Goal: Task Accomplishment & Management: Use online tool/utility

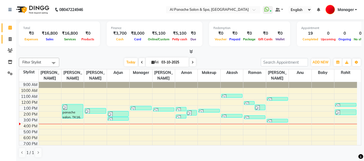
click at [8, 36] on link "Invoice" at bounding box center [8, 39] width 13 height 9
select select "service"
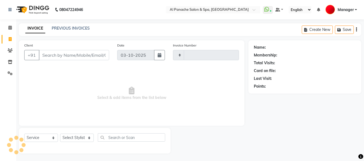
type input "2565"
select select "751"
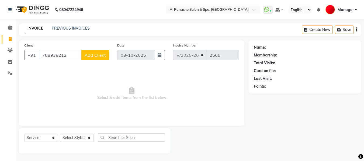
type input "788938212"
click at [97, 55] on span "Add Client" at bounding box center [95, 54] width 21 height 5
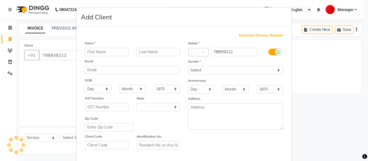
select select "15"
type input "DR [PERSON_NAME]"
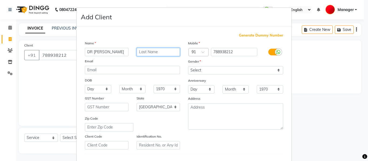
click at [159, 50] on input "text" at bounding box center [158, 52] width 44 height 8
type input "MAM"
click at [91, 52] on input "DR [PERSON_NAME]" at bounding box center [107, 52] width 44 height 8
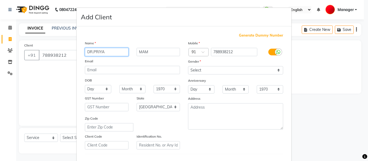
type input "DR.PRIYA"
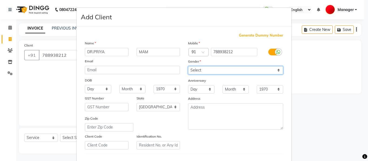
click at [206, 70] on select "Select [DEMOGRAPHIC_DATA] [DEMOGRAPHIC_DATA] Other Prefer Not To Say" at bounding box center [235, 70] width 95 height 8
select select "[DEMOGRAPHIC_DATA]"
click at [188, 66] on select "Select [DEMOGRAPHIC_DATA] [DEMOGRAPHIC_DATA] Other Prefer Not To Say" at bounding box center [235, 70] width 95 height 8
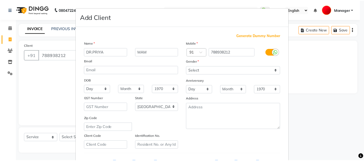
scroll to position [87, 0]
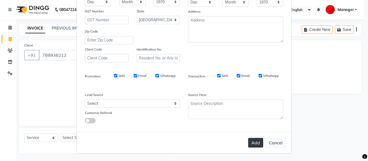
click at [258, 143] on button "Add" at bounding box center [255, 143] width 15 height 10
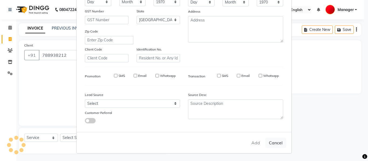
select select
select select "null"
select select
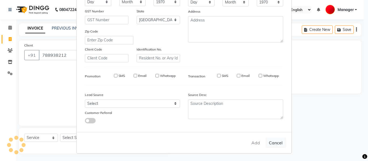
select select
checkbox input "false"
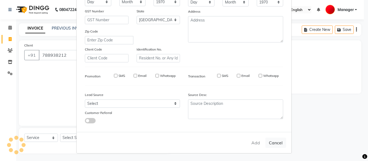
checkbox input "false"
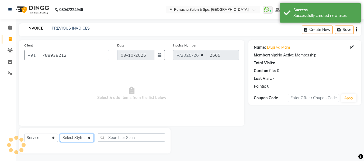
click at [81, 138] on select "Select Stylist [PERSON_NAME] [PERSON_NAME] Baby [PERSON_NAME] Makeup Manager [P…" at bounding box center [77, 138] width 34 height 8
select select "50648"
click at [60, 134] on select "Select Stylist [PERSON_NAME] [PERSON_NAME] Baby [PERSON_NAME] Makeup Manager [P…" at bounding box center [77, 138] width 34 height 8
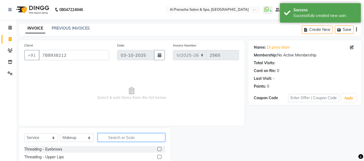
click at [135, 138] on input "text" at bounding box center [131, 137] width 67 height 8
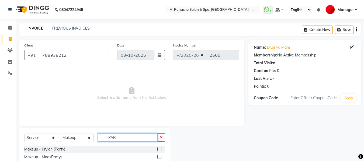
type input "PAR"
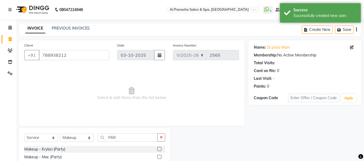
click at [160, 149] on label at bounding box center [159, 149] width 4 height 4
click at [160, 149] on input "checkbox" at bounding box center [158, 149] width 3 height 3
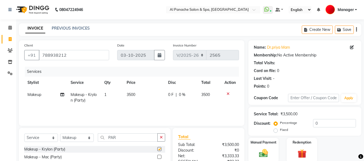
checkbox input "false"
click at [128, 93] on span "3500" at bounding box center [130, 94] width 9 height 5
select select "50648"
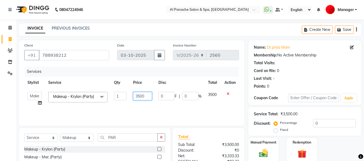
click at [138, 100] on input "3500" at bounding box center [142, 96] width 19 height 8
type input "2500"
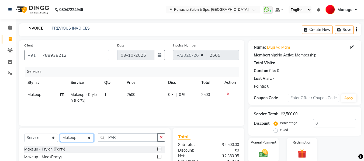
click at [89, 138] on select "Select Stylist [PERSON_NAME] [PERSON_NAME] Baby [PERSON_NAME] Makeup Manager [P…" at bounding box center [77, 138] width 34 height 8
select select "66322"
click at [60, 134] on select "Select Stylist [PERSON_NAME] [PERSON_NAME] Baby [PERSON_NAME] Makeup Manager [P…" at bounding box center [77, 138] width 34 height 8
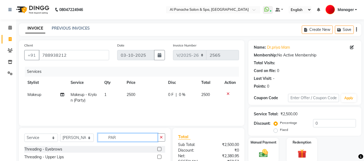
click at [138, 138] on input "PAR" at bounding box center [128, 137] width 60 height 8
type input "P"
type input "D"
type input "HAIR DO"
click at [159, 148] on label at bounding box center [159, 149] width 4 height 4
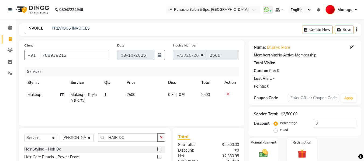
click at [159, 148] on input "checkbox" at bounding box center [158, 149] width 3 height 3
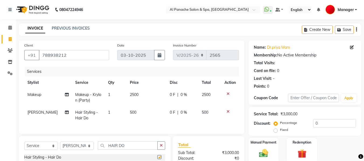
checkbox input "false"
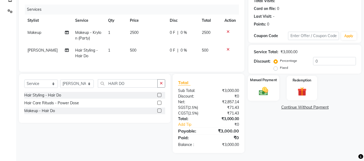
click at [260, 92] on img at bounding box center [263, 91] width 15 height 11
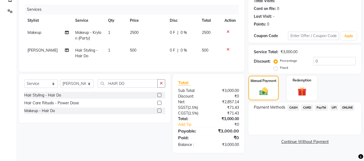
click at [293, 105] on span "CASH" at bounding box center [293, 108] width 12 height 6
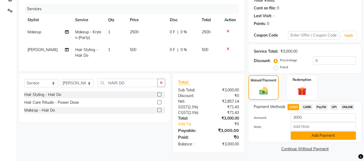
click at [311, 132] on button "Add Payment" at bounding box center [322, 136] width 65 height 8
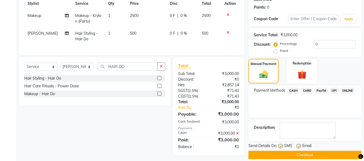
scroll to position [85, 0]
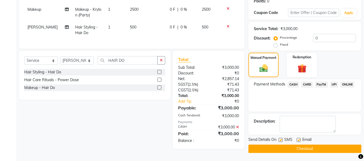
click at [304, 149] on button "Checkout" at bounding box center [304, 149] width 113 height 8
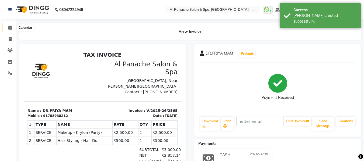
click at [7, 30] on span at bounding box center [9, 28] width 9 height 6
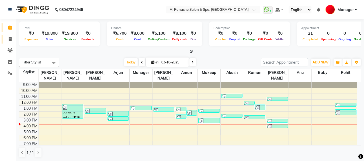
click at [3, 36] on link "Invoice" at bounding box center [8, 39] width 13 height 9
select select "service"
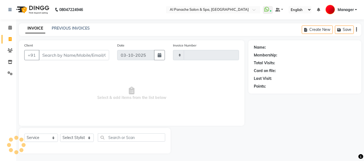
type input "2566"
select select "751"
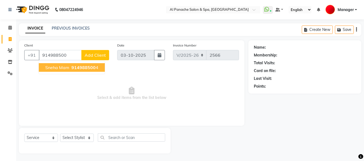
click at [84, 66] on span "914988500" at bounding box center [83, 67] width 24 height 5
type input "9149885004"
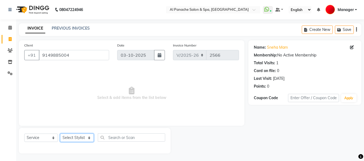
click at [86, 136] on select "Select Stylist [PERSON_NAME] [PERSON_NAME] Baby [PERSON_NAME] Makeup Manager [P…" at bounding box center [77, 138] width 34 height 8
select select "12068"
click at [60, 134] on select "Select Stylist [PERSON_NAME] [PERSON_NAME] Baby [PERSON_NAME] Makeup Manager [P…" at bounding box center [77, 138] width 34 height 8
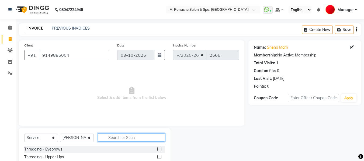
click at [127, 135] on input "text" at bounding box center [131, 137] width 67 height 8
type input "GEL"
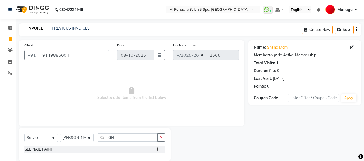
click at [159, 150] on label at bounding box center [159, 149] width 4 height 4
click at [159, 150] on input "checkbox" at bounding box center [158, 149] width 3 height 3
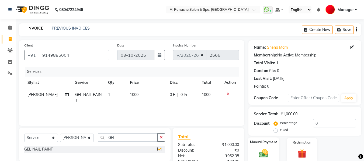
checkbox input "false"
click at [262, 148] on img at bounding box center [263, 153] width 15 height 11
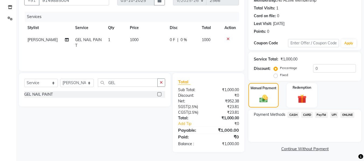
click at [330, 114] on span "UPI" at bounding box center [334, 115] width 8 height 6
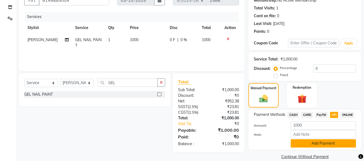
click at [324, 146] on button "Add Payment" at bounding box center [322, 143] width 65 height 8
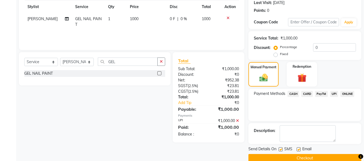
scroll to position [85, 0]
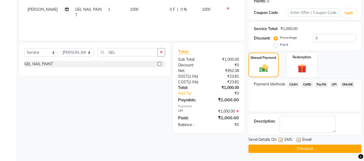
click at [324, 149] on button "Checkout" at bounding box center [304, 149] width 113 height 8
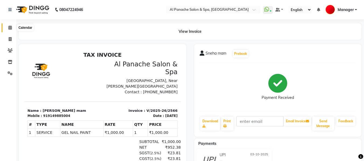
click at [11, 27] on icon at bounding box center [9, 28] width 3 height 4
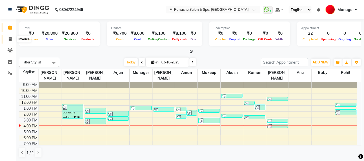
click at [12, 38] on span at bounding box center [9, 39] width 9 height 6
select select "service"
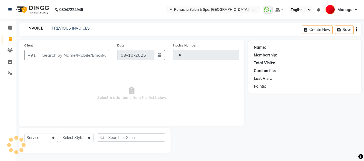
type input "2567"
select select "751"
click at [81, 137] on select "Select Stylist" at bounding box center [77, 138] width 34 height 8
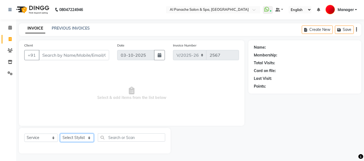
select select "62929"
click at [60, 134] on select "Select Stylist [PERSON_NAME] [PERSON_NAME] Baby [PERSON_NAME] Makeup Manager [P…" at bounding box center [77, 138] width 34 height 8
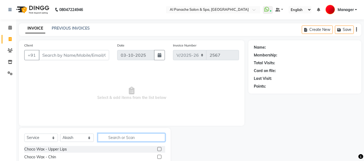
click at [135, 139] on input "text" at bounding box center [131, 137] width 67 height 8
type input "CUT"
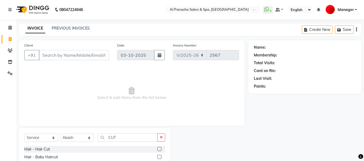
click at [158, 149] on label at bounding box center [159, 149] width 4 height 4
click at [158, 149] on input "checkbox" at bounding box center [158, 149] width 3 height 3
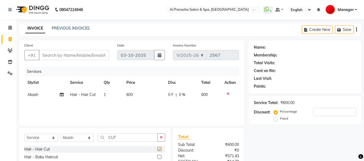
checkbox input "false"
click at [83, 55] on input "Client" at bounding box center [74, 55] width 70 height 10
type input "6"
type input "0"
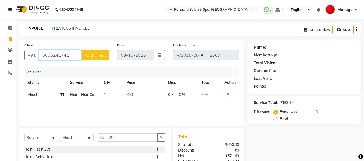
type input "6006241741"
click at [101, 57] on span "Add Client" at bounding box center [95, 54] width 21 height 5
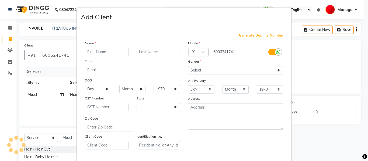
select select "15"
type input "Meenakshi"
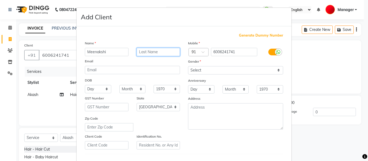
click at [163, 52] on input "text" at bounding box center [158, 52] width 44 height 8
type input "mam"
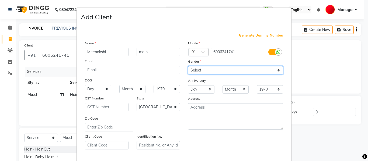
click at [198, 72] on select "Select [DEMOGRAPHIC_DATA] [DEMOGRAPHIC_DATA] Other Prefer Not To Say" at bounding box center [235, 70] width 95 height 8
select select "[DEMOGRAPHIC_DATA]"
click at [188, 66] on select "Select [DEMOGRAPHIC_DATA] [DEMOGRAPHIC_DATA] Other Prefer Not To Say" at bounding box center [235, 70] width 95 height 8
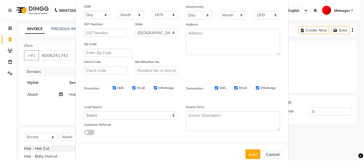
scroll to position [87, 0]
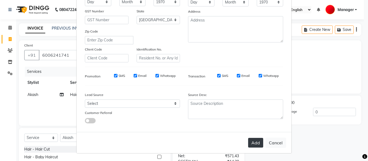
click at [255, 139] on button "Add" at bounding box center [255, 143] width 15 height 10
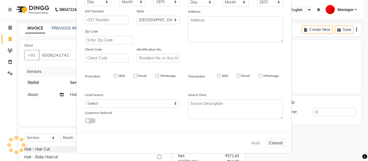
select select
select select "null"
select select
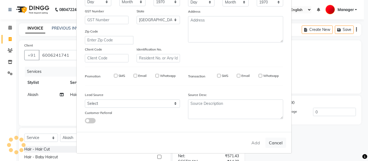
select select
checkbox input "false"
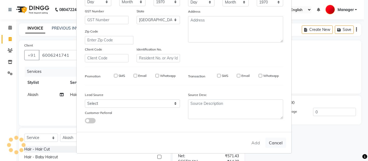
checkbox input "false"
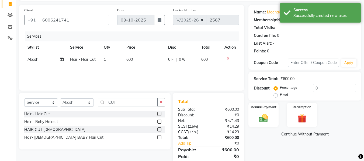
scroll to position [54, 0]
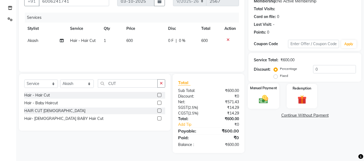
click at [262, 99] on img at bounding box center [263, 99] width 15 height 11
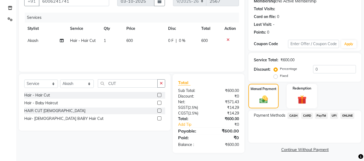
click at [292, 118] on span "CASH" at bounding box center [293, 116] width 12 height 6
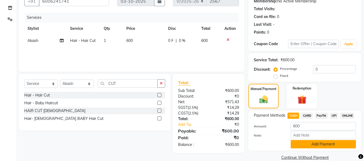
click at [335, 146] on button "Add Payment" at bounding box center [322, 144] width 65 height 8
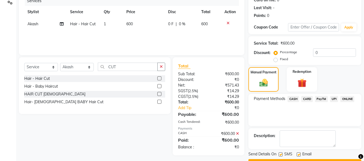
scroll to position [85, 0]
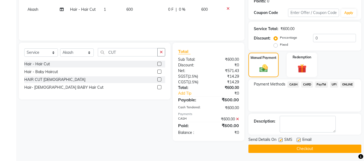
click at [339, 149] on button "Checkout" at bounding box center [304, 149] width 113 height 8
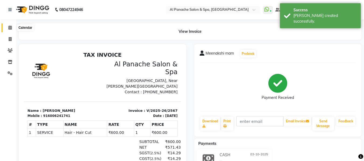
click at [9, 26] on icon at bounding box center [9, 28] width 3 height 4
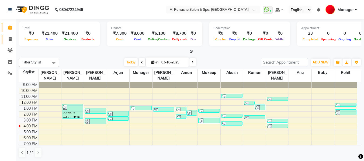
click at [4, 40] on link "Invoice" at bounding box center [8, 39] width 13 height 9
select select "service"
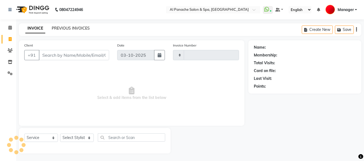
type input "2568"
select select "751"
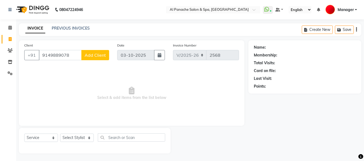
type input "9149889078"
click at [103, 55] on span "Add Client" at bounding box center [95, 54] width 21 height 5
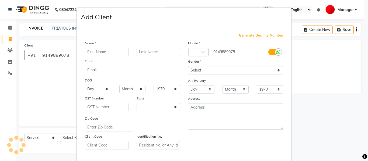
select select "15"
type input "Meenakshi"
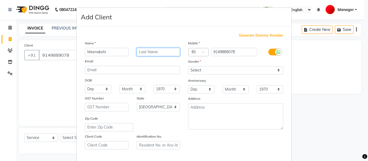
click at [164, 52] on input "text" at bounding box center [158, 52] width 44 height 8
type input "mam"
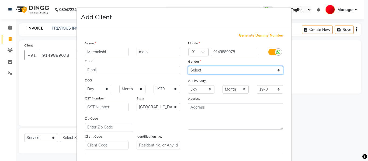
click at [204, 71] on select "Select [DEMOGRAPHIC_DATA] [DEMOGRAPHIC_DATA] Other Prefer Not To Say" at bounding box center [235, 70] width 95 height 8
select select "[DEMOGRAPHIC_DATA]"
click at [188, 66] on select "Select [DEMOGRAPHIC_DATA] [DEMOGRAPHIC_DATA] Other Prefer Not To Say" at bounding box center [235, 70] width 95 height 8
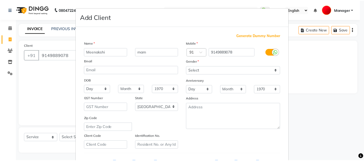
scroll to position [87, 0]
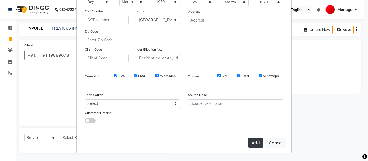
click at [256, 141] on button "Add" at bounding box center [255, 143] width 15 height 10
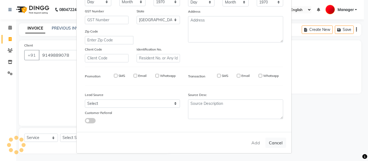
select select
select select "null"
select select
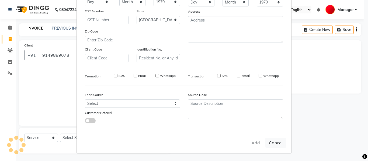
select select
checkbox input "false"
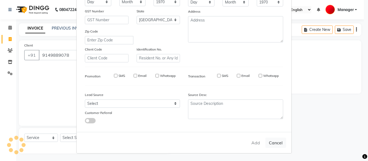
checkbox input "false"
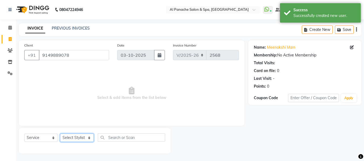
click at [82, 136] on select "Select Stylist [PERSON_NAME] [PERSON_NAME] Baby [PERSON_NAME] Makeup Manager [P…" at bounding box center [77, 138] width 34 height 8
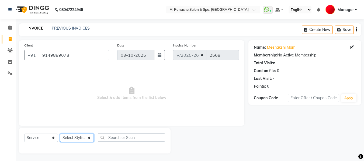
select select "12067"
click at [60, 134] on select "Select Stylist [PERSON_NAME] [PERSON_NAME] Baby [PERSON_NAME] Makeup Manager [P…" at bounding box center [77, 138] width 34 height 8
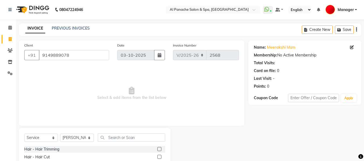
click at [157, 155] on label at bounding box center [159, 157] width 4 height 4
click at [157, 156] on input "checkbox" at bounding box center [158, 157] width 3 height 3
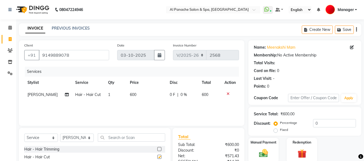
checkbox input "false"
click at [263, 151] on img at bounding box center [263, 153] width 15 height 11
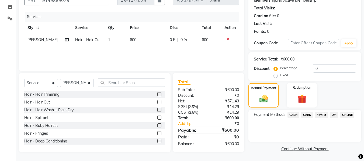
click at [334, 115] on span "UPI" at bounding box center [334, 115] width 8 height 6
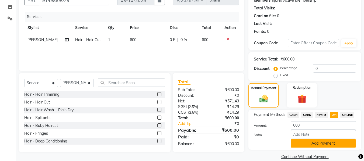
click at [339, 143] on button "Add Payment" at bounding box center [322, 143] width 65 height 8
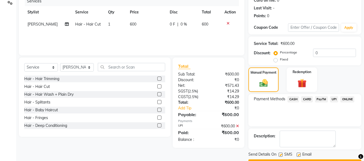
scroll to position [85, 0]
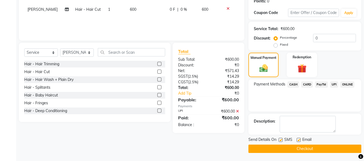
click at [342, 147] on button "Checkout" at bounding box center [304, 149] width 113 height 8
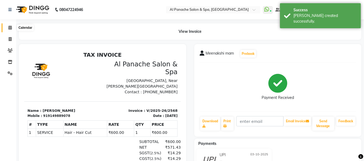
click at [10, 28] on icon at bounding box center [9, 28] width 3 height 4
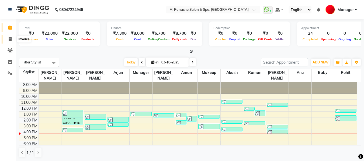
click at [7, 39] on span at bounding box center [9, 39] width 9 height 6
select select "service"
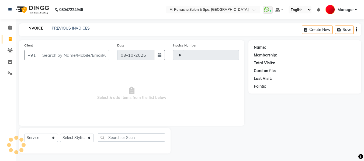
type input "2569"
select select "751"
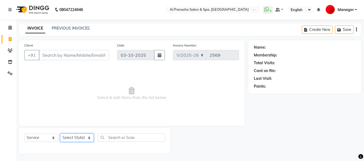
click at [81, 142] on select "Select Stylist [PERSON_NAME] [PERSON_NAME] Baby [PERSON_NAME] Makeup Manager [P…" at bounding box center [77, 138] width 34 height 8
select select "12067"
click at [60, 134] on select "Select Stylist [PERSON_NAME] [PERSON_NAME] Baby [PERSON_NAME] Makeup Manager [P…" at bounding box center [77, 138] width 34 height 8
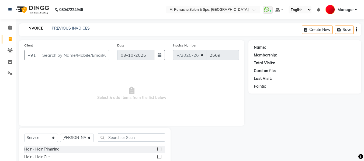
click at [157, 158] on label at bounding box center [159, 157] width 4 height 4
click at [157, 158] on input "checkbox" at bounding box center [158, 157] width 3 height 3
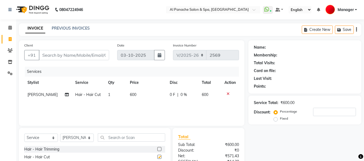
checkbox input "false"
click at [122, 137] on input "text" at bounding box center [131, 137] width 67 height 8
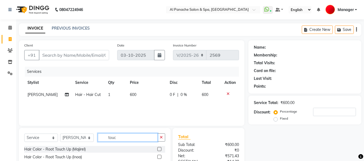
type input "touc"
click at [159, 156] on label at bounding box center [159, 157] width 4 height 4
click at [159, 156] on input "checkbox" at bounding box center [158, 157] width 3 height 3
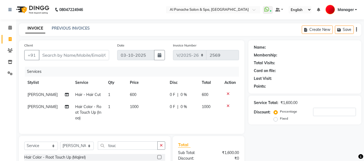
checkbox input "false"
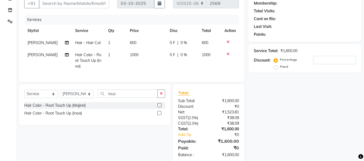
scroll to position [66, 0]
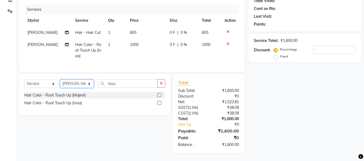
drag, startPoint x: 85, startPoint y: 81, endPoint x: 75, endPoint y: 77, distance: 11.0
click at [75, 77] on div "Select Service Product Membership Package Voucher Prepaid Gift Card Select Styl…" at bounding box center [95, 94] width 152 height 41
select select "66322"
click at [60, 80] on select "Select Stylist [PERSON_NAME] [PERSON_NAME] Baby [PERSON_NAME] Makeup Manager [P…" at bounding box center [77, 84] width 34 height 8
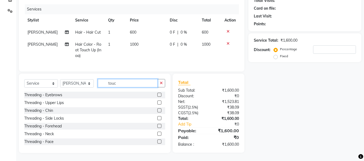
click at [135, 86] on input "touc" at bounding box center [128, 83] width 60 height 8
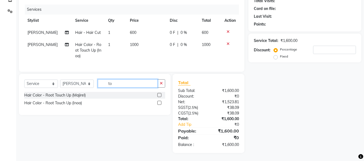
type input "t"
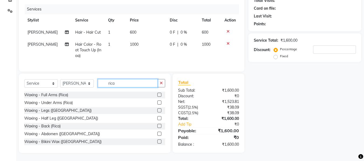
type input "rica"
click at [157, 95] on label at bounding box center [159, 95] width 4 height 4
click at [157, 95] on input "checkbox" at bounding box center [158, 94] width 3 height 3
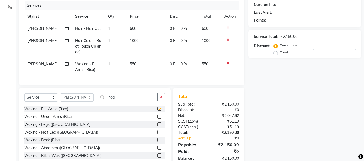
checkbox input "false"
click at [130, 64] on span "550" at bounding box center [133, 64] width 6 height 5
select select "66322"
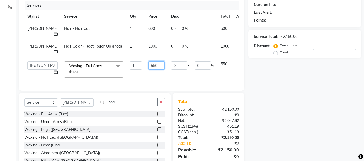
click at [148, 66] on input "550" at bounding box center [156, 65] width 16 height 8
type input "650"
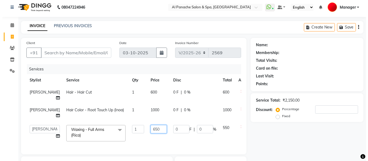
scroll to position [2, 0]
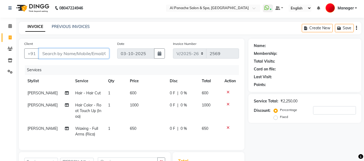
click at [67, 57] on input "Client" at bounding box center [74, 53] width 70 height 10
type input "9"
type input "0"
type input "9596917005"
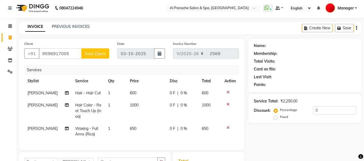
click at [97, 55] on span "Add Client" at bounding box center [95, 53] width 21 height 5
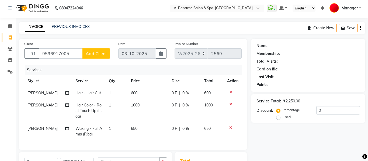
select select "15"
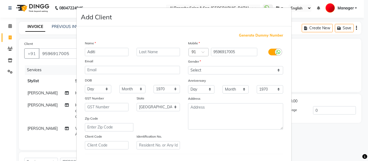
type input "Aditi"
click at [155, 50] on input "text" at bounding box center [158, 52] width 44 height 8
type input "mam"
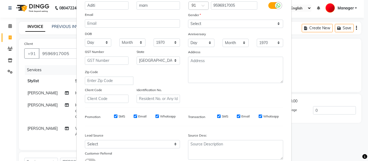
scroll to position [44, 0]
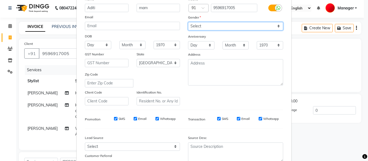
drag, startPoint x: 247, startPoint y: 28, endPoint x: 220, endPoint y: 48, distance: 34.0
click at [220, 48] on div "Mobile Country Code × 91 9596917005 Gender Select [DEMOGRAPHIC_DATA] [DEMOGRAPH…" at bounding box center [235, 50] width 103 height 109
select select "[DEMOGRAPHIC_DATA]"
click at [188, 22] on select "Select [DEMOGRAPHIC_DATA] [DEMOGRAPHIC_DATA] Other Prefer Not To Say" at bounding box center [235, 26] width 95 height 8
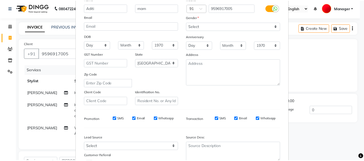
scroll to position [87, 0]
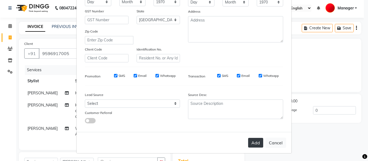
click at [252, 146] on button "Add" at bounding box center [255, 143] width 15 height 10
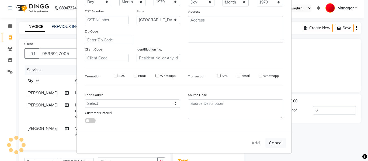
select select
select select "null"
select select
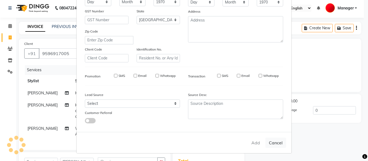
select select
checkbox input "false"
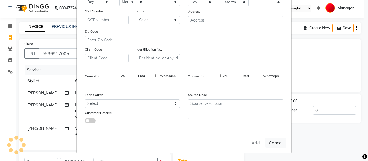
checkbox input "false"
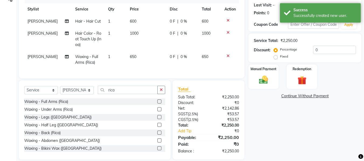
scroll to position [84, 0]
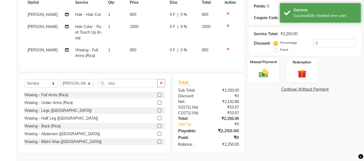
click at [264, 70] on img at bounding box center [263, 73] width 15 height 11
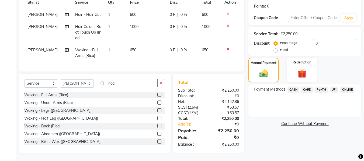
click at [332, 87] on span "UPI" at bounding box center [334, 90] width 8 height 6
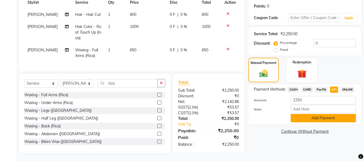
click at [330, 114] on button "Add Payment" at bounding box center [322, 118] width 65 height 8
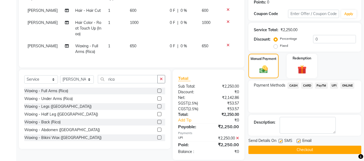
click at [307, 146] on button "Checkout" at bounding box center [304, 150] width 113 height 8
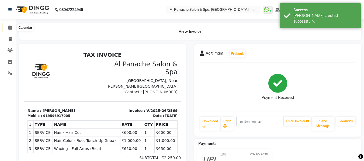
click at [9, 26] on icon at bounding box center [9, 28] width 3 height 4
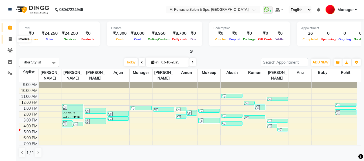
click at [9, 38] on icon at bounding box center [10, 39] width 3 height 4
select select "service"
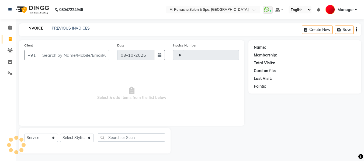
type input "2570"
select select "751"
type input "o"
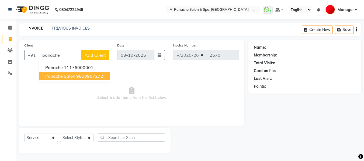
click at [67, 75] on span "panache salon" at bounding box center [60, 75] width 30 height 5
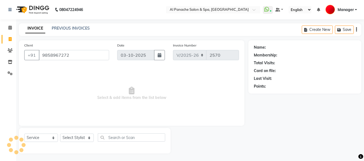
type input "9858967272"
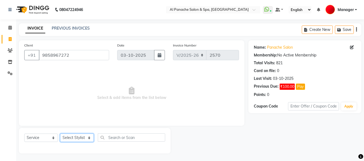
click at [79, 136] on select "Select Stylist [PERSON_NAME] [PERSON_NAME] Baby [PERSON_NAME] Makeup Manager [P…" at bounding box center [77, 138] width 34 height 8
select select "88146"
click at [60, 134] on select "Select Stylist [PERSON_NAME] [PERSON_NAME] Baby [PERSON_NAME] Makeup Manager [P…" at bounding box center [77, 138] width 34 height 8
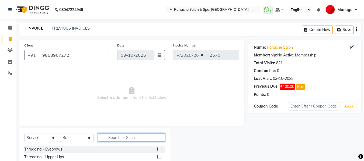
click at [127, 139] on input "text" at bounding box center [131, 137] width 67 height 8
type input "gen"
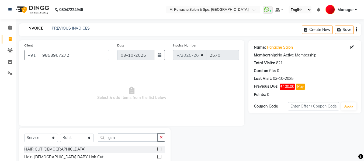
click at [159, 150] on label at bounding box center [159, 149] width 4 height 4
click at [159, 150] on input "checkbox" at bounding box center [158, 149] width 3 height 3
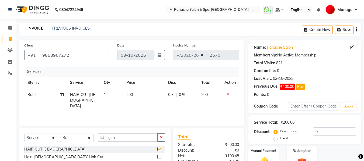
checkbox input "false"
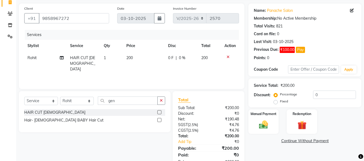
scroll to position [54, 0]
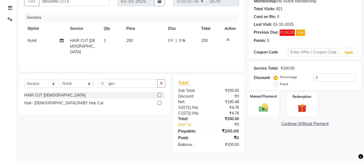
click at [262, 114] on div "Manual Payment" at bounding box center [263, 105] width 31 height 26
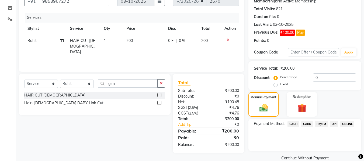
click at [294, 122] on span "CASH" at bounding box center [293, 124] width 12 height 6
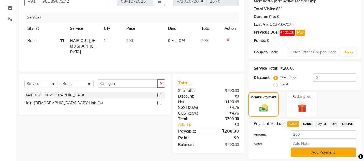
click at [319, 152] on button "Add Payment" at bounding box center [322, 153] width 65 height 8
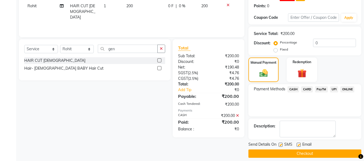
scroll to position [94, 0]
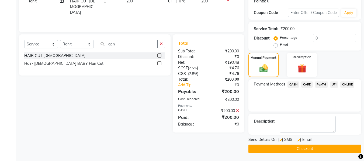
click at [335, 147] on button "Checkout" at bounding box center [304, 149] width 113 height 8
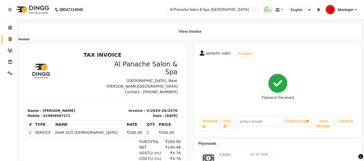
click at [9, 38] on icon at bounding box center [10, 39] width 3 height 4
select select "service"
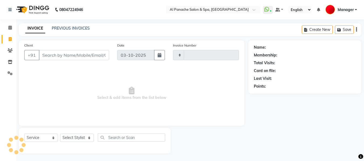
scroll to position [1, 0]
type input "2571"
select select "751"
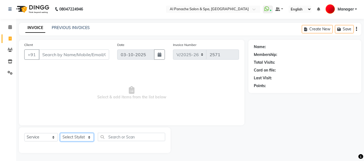
click at [79, 136] on select "Select Stylist [PERSON_NAME] [PERSON_NAME] Baby [PERSON_NAME] Makeup Manager [P…" at bounding box center [77, 137] width 34 height 8
select select "63849"
click at [60, 133] on select "Select Stylist [PERSON_NAME] [PERSON_NAME] Baby [PERSON_NAME] Makeup Manager [P…" at bounding box center [77, 137] width 34 height 8
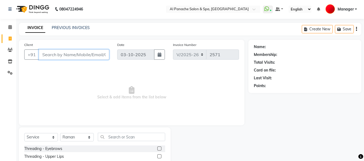
click at [80, 56] on input "Client" at bounding box center [74, 55] width 70 height 10
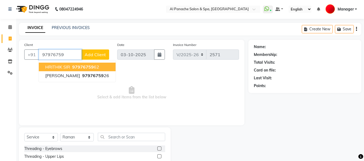
click at [98, 68] on ngb-highlight "97976759 62" at bounding box center [85, 66] width 28 height 5
type input "9797675962"
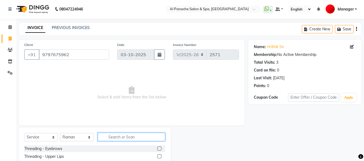
click at [125, 138] on input "text" at bounding box center [131, 137] width 67 height 8
type input "clea"
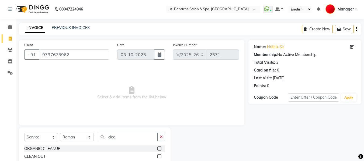
click at [157, 147] on label at bounding box center [159, 149] width 4 height 4
click at [157, 147] on input "checkbox" at bounding box center [158, 148] width 3 height 3
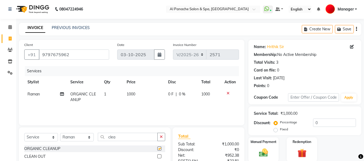
checkbox input "false"
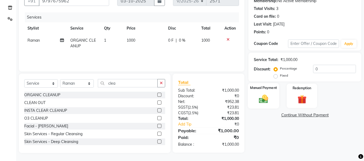
click at [266, 99] on img at bounding box center [263, 99] width 15 height 11
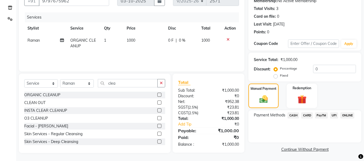
click at [333, 115] on span "UPI" at bounding box center [334, 115] width 8 height 6
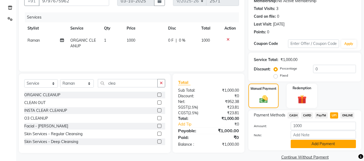
click at [326, 145] on button "Add Payment" at bounding box center [322, 144] width 65 height 8
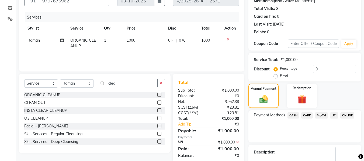
scroll to position [85, 0]
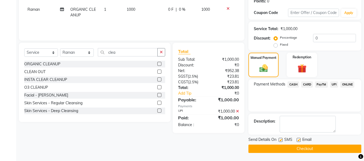
click at [312, 152] on button "Checkout" at bounding box center [304, 149] width 113 height 8
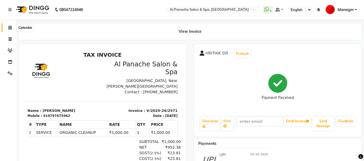
click at [9, 29] on icon at bounding box center [9, 28] width 3 height 4
